Goal: Task Accomplishment & Management: Use online tool/utility

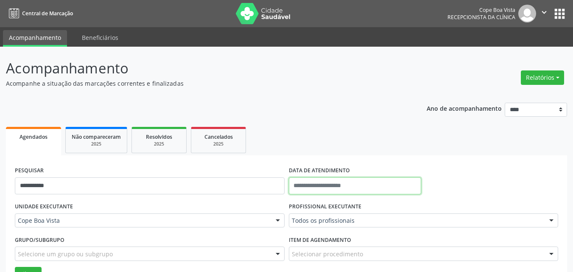
click at [351, 188] on input "text" at bounding box center [355, 185] width 133 height 17
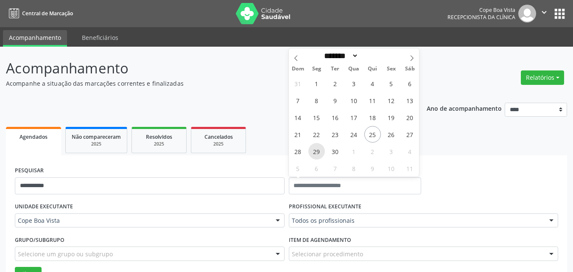
click at [317, 151] on span "29" at bounding box center [317, 151] width 17 height 17
type input "**********"
click at [317, 151] on span "29" at bounding box center [317, 151] width 17 height 17
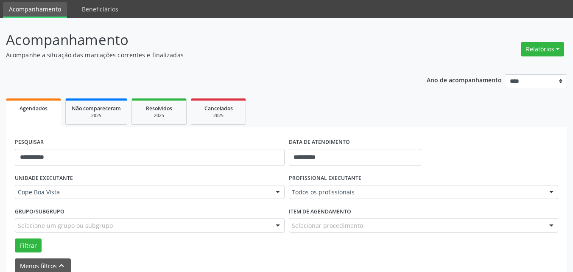
scroll to position [42, 0]
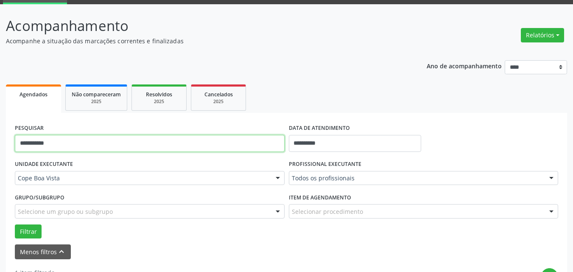
click at [52, 137] on input "**********" at bounding box center [150, 143] width 270 height 17
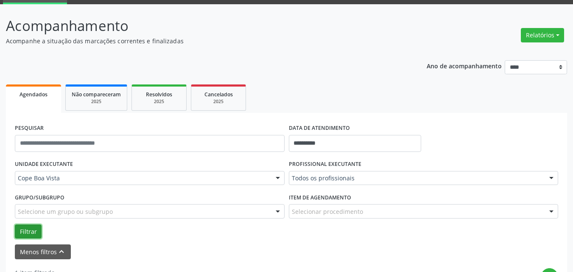
click at [35, 234] on button "Filtrar" at bounding box center [28, 232] width 27 height 14
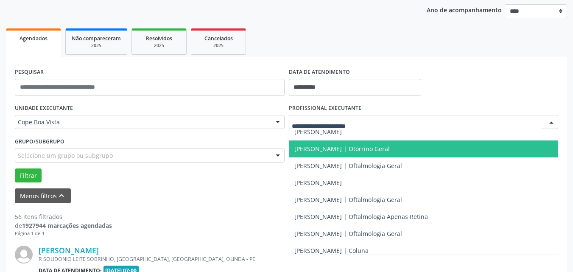
scroll to position [212, 0]
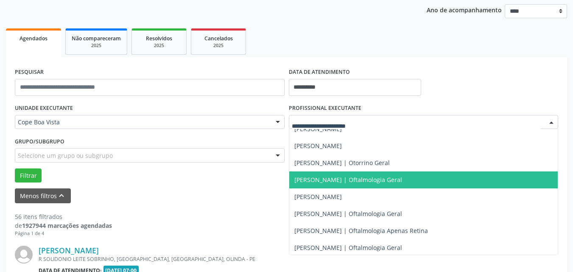
click at [322, 180] on span "[PERSON_NAME] | Oftalmologia Geral" at bounding box center [349, 180] width 108 height 8
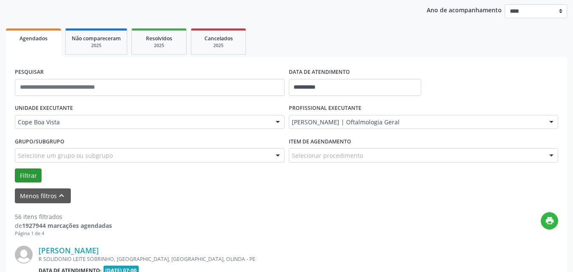
click at [16, 177] on div "Filtrar" at bounding box center [287, 176] width 548 height 14
click at [25, 177] on button "Filtrar" at bounding box center [28, 176] width 27 height 14
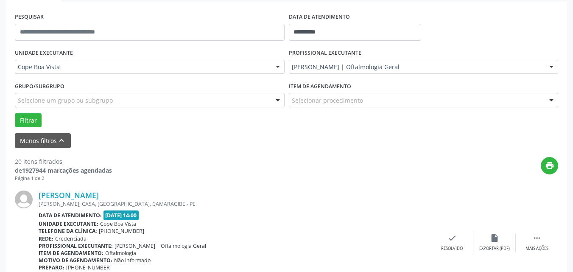
scroll to position [141, 0]
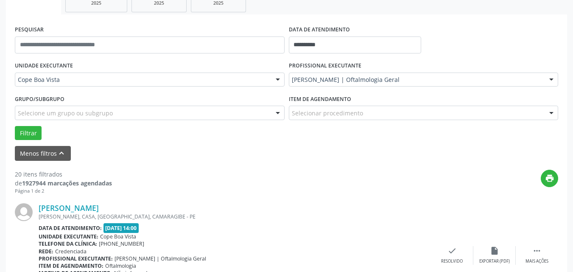
click at [406, 68] on div "PROFISSIONAL EXECUTANTE [PERSON_NAME] | Oftalmologia Geral Todos os profissiona…" at bounding box center [424, 75] width 274 height 33
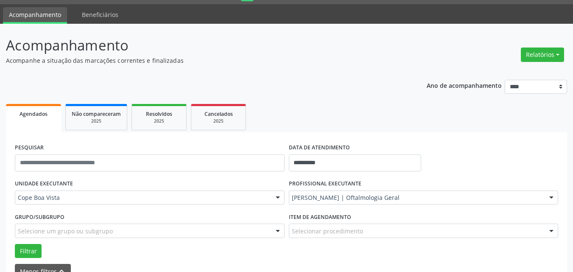
scroll to position [0, 0]
